Goal: Navigation & Orientation: Find specific page/section

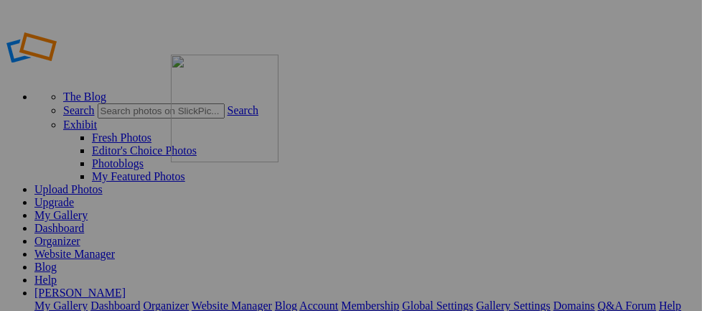
drag, startPoint x: 397, startPoint y: 228, endPoint x: 377, endPoint y: 183, distance: 49.2
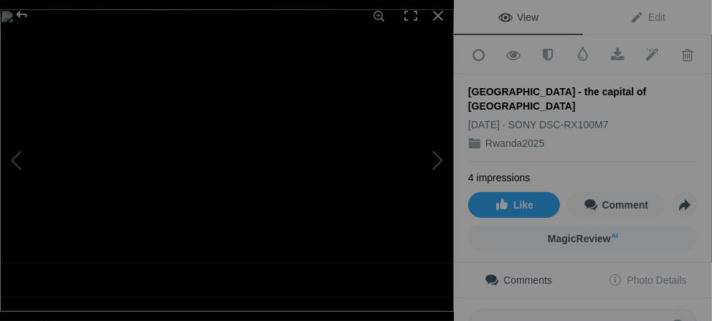
click at [496, 171] on li "4 impressions" at bounding box center [499, 178] width 62 height 14
